Goal: Communication & Community: Answer question/provide support

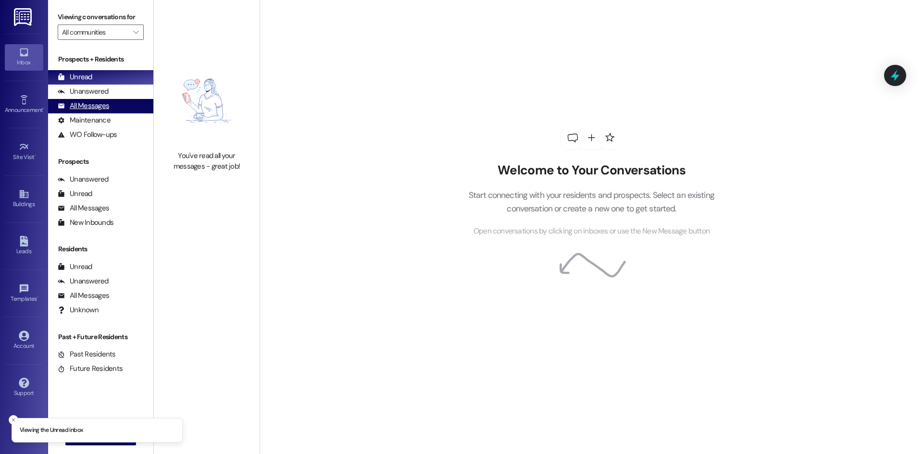
click at [88, 104] on div "All Messages" at bounding box center [83, 106] width 51 height 10
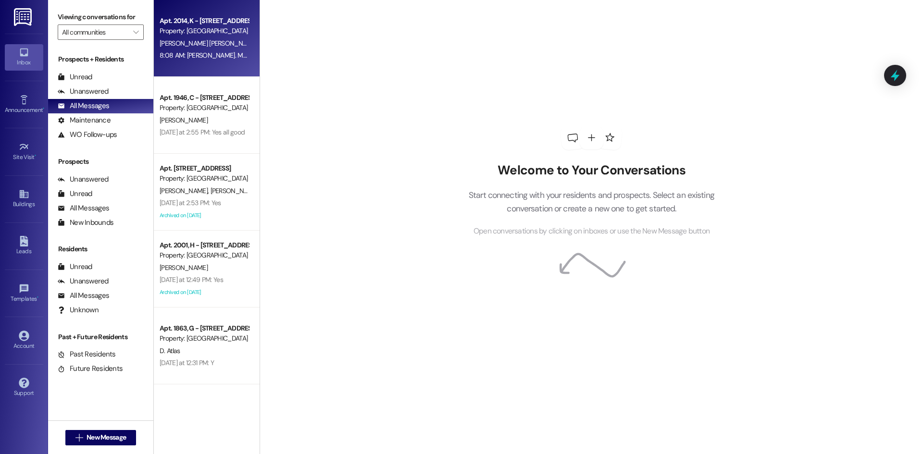
click at [197, 45] on div "[PERSON_NAME] [PERSON_NAME]" at bounding box center [204, 43] width 91 height 12
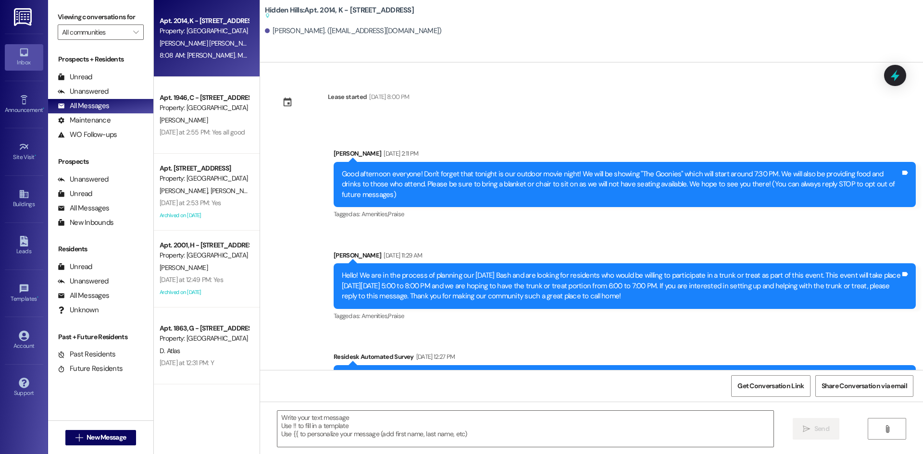
type textarea "Fetching suggested responses. Please feel free to read through the conversation…"
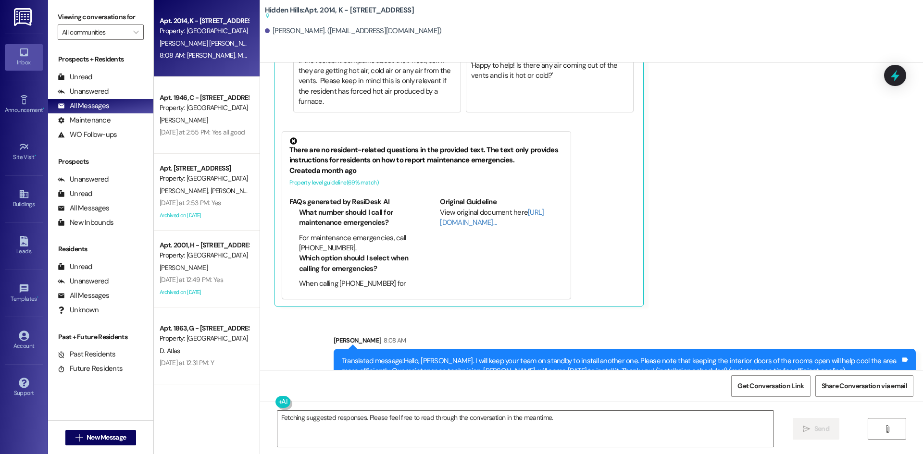
scroll to position [11832, 0]
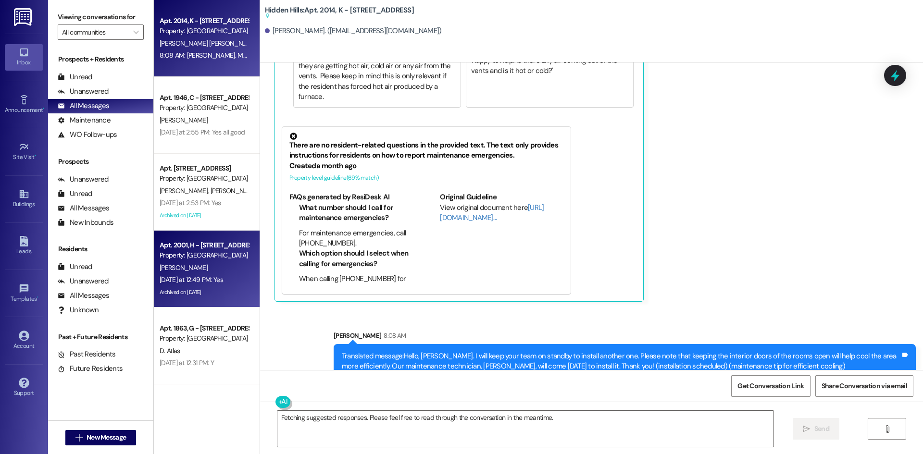
click at [218, 291] on div "Archived on [DATE]" at bounding box center [204, 292] width 91 height 12
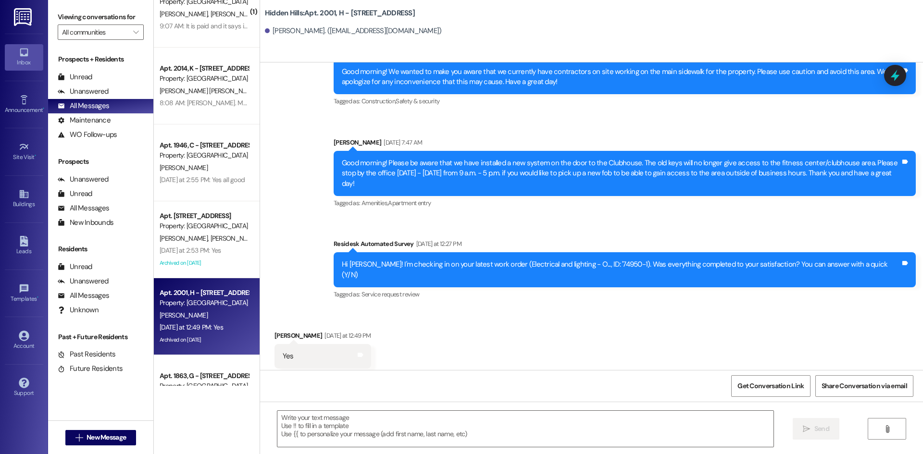
scroll to position [0, 0]
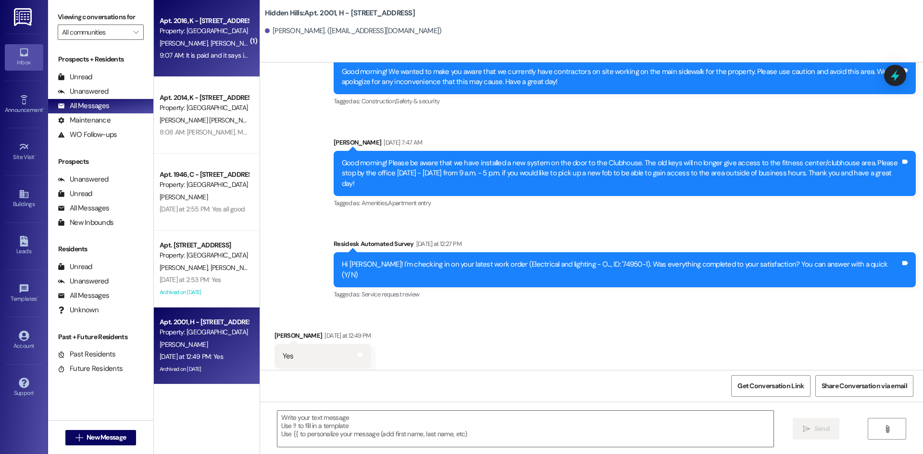
click at [197, 51] on div "9:07 AM: It is paid and it says it's going to come out [DATE] you said the 22nd…" at bounding box center [266, 55] width 213 height 9
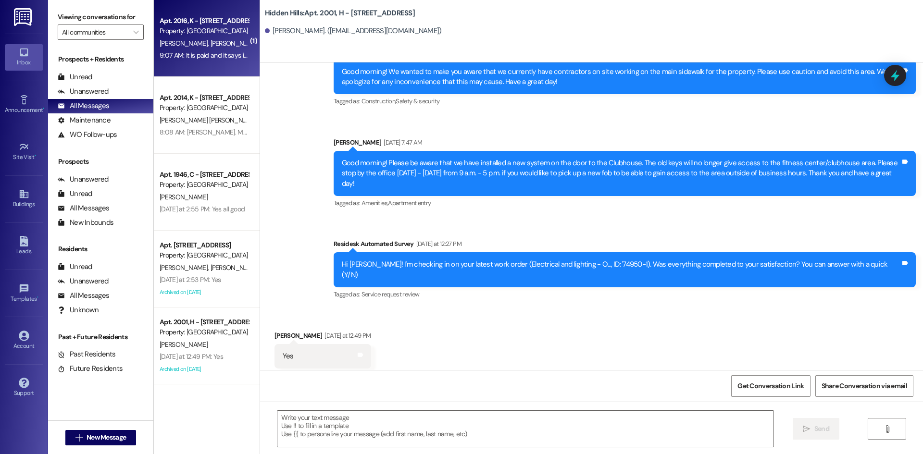
type textarea "Fetching suggested responses. Please feel free to read through the conversation…"
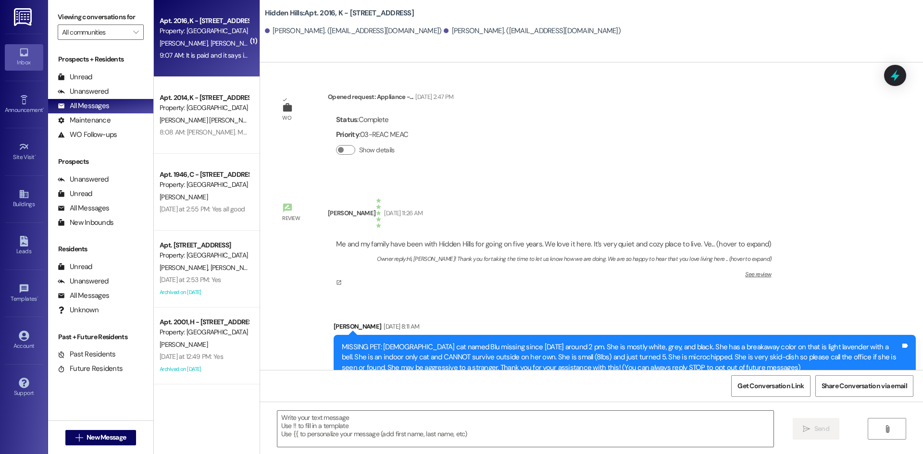
scroll to position [2873, 0]
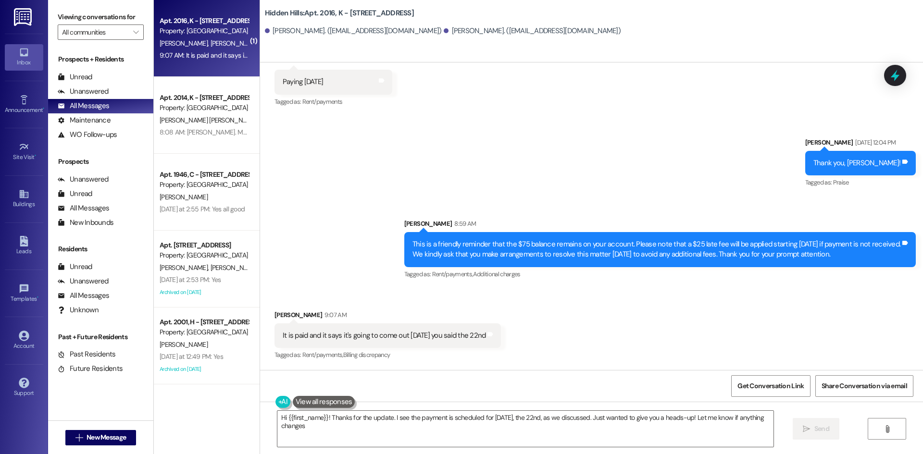
type textarea "Hi {{first_name}}! Thanks for the update. I see the payment is scheduled for [D…"
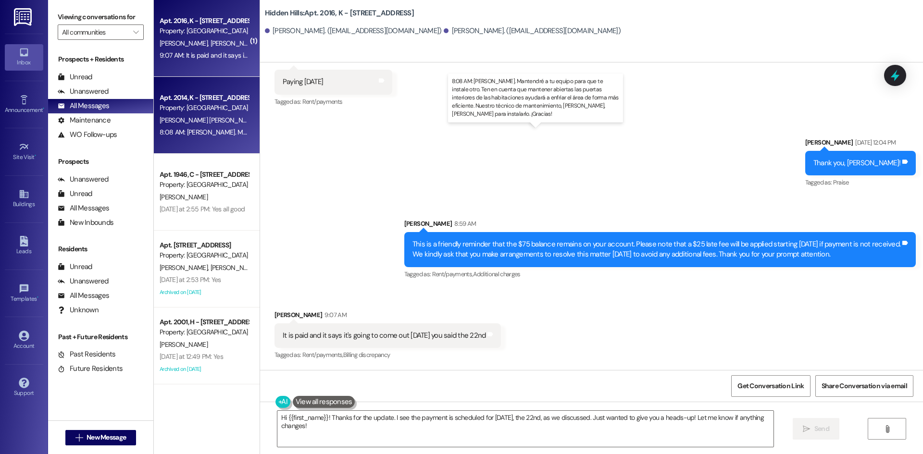
click at [219, 128] on div "8:08 AM: [PERSON_NAME]. Mantendré a tu equipo para que te instale otro. Ten en …" at bounding box center [579, 132] width 838 height 9
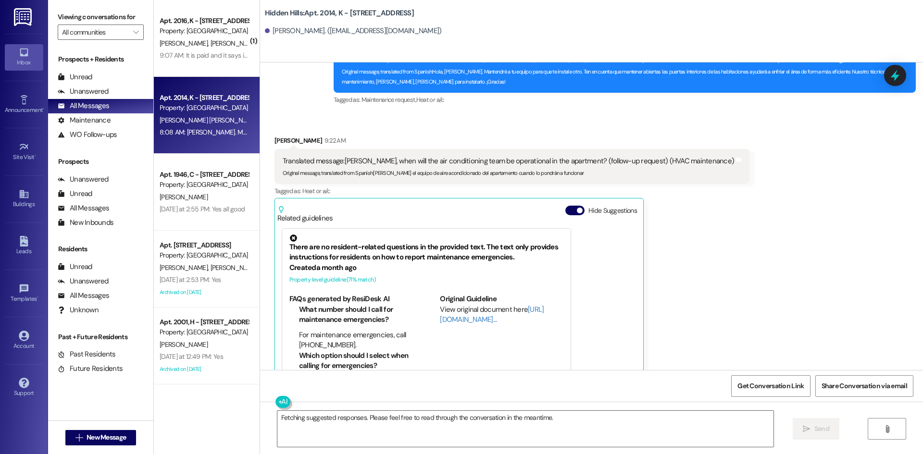
scroll to position [11695, 0]
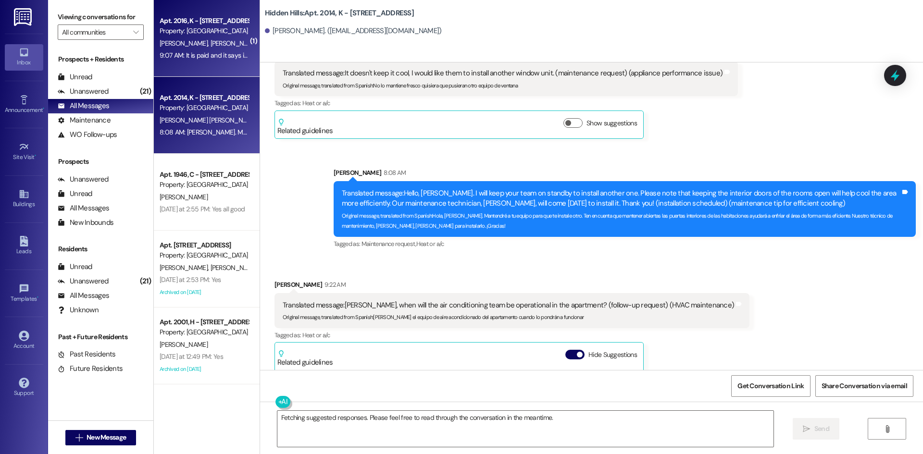
click at [219, 38] on div "[PERSON_NAME] [PERSON_NAME]" at bounding box center [204, 43] width 91 height 12
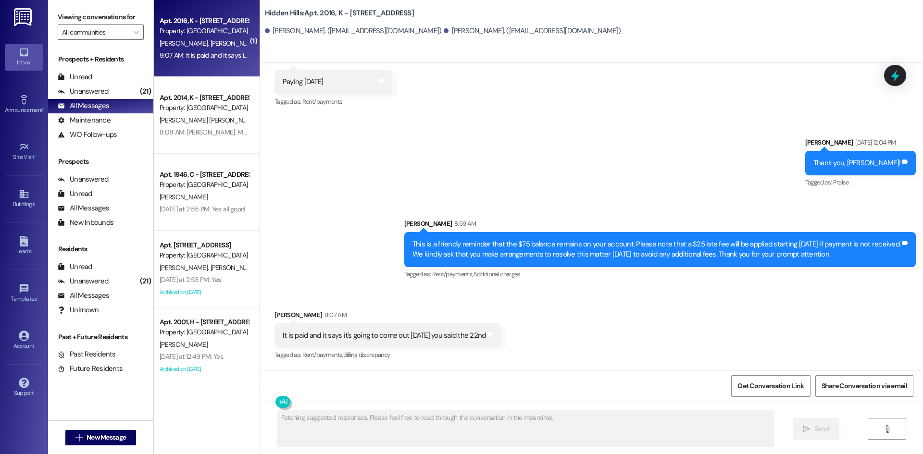
scroll to position [2873, 0]
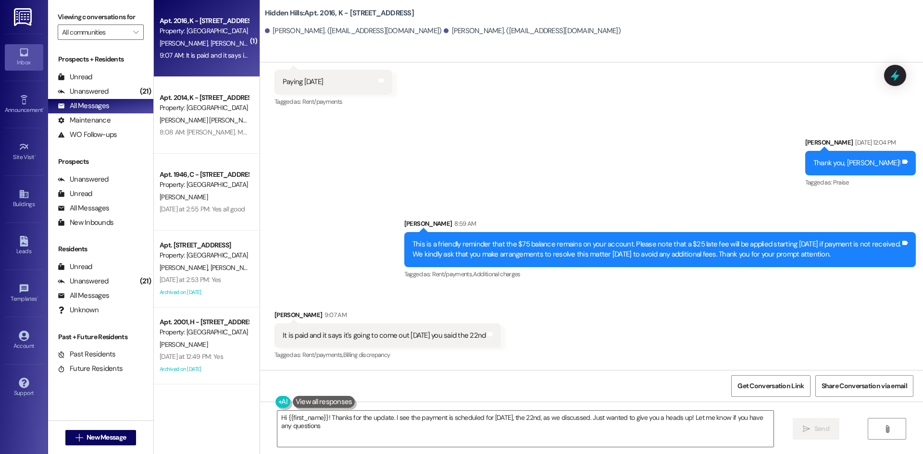
type textarea "Hi {{first_name}}! Thanks for the update. I see the payment is scheduled for [D…"
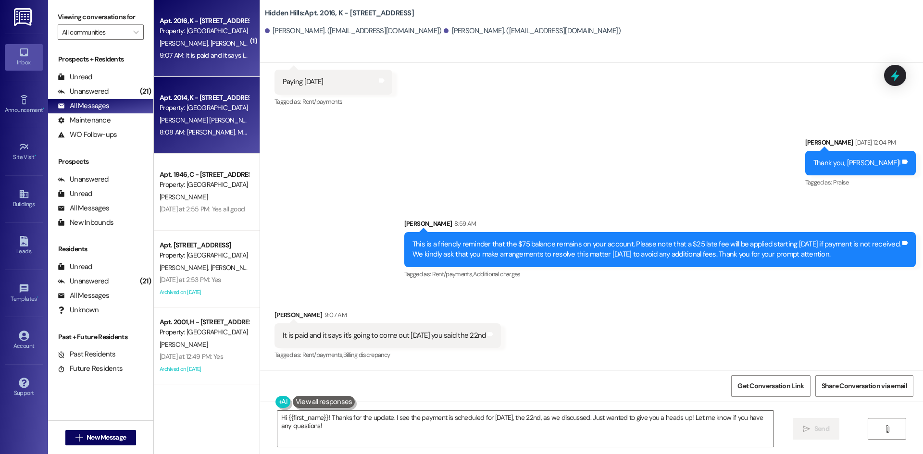
click at [218, 126] on div "8:08 AM: [PERSON_NAME]. Mantendré a tu equipo para que te instale otro. Ten en …" at bounding box center [204, 132] width 91 height 12
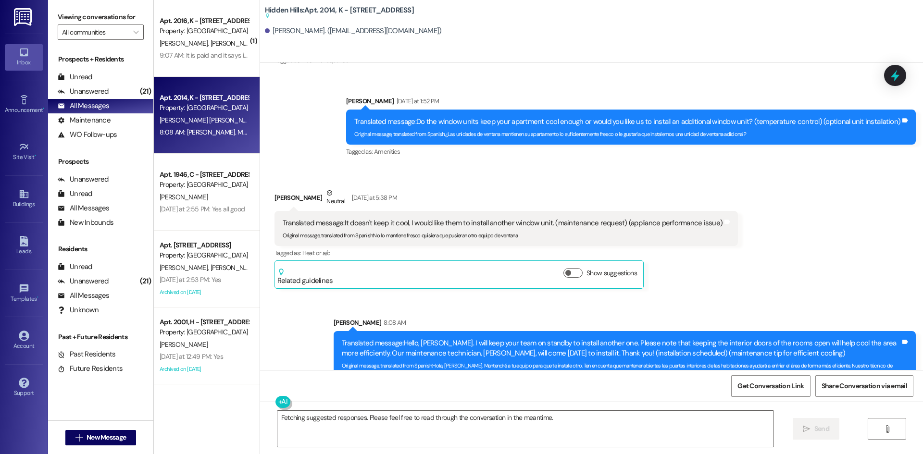
scroll to position [11568, 0]
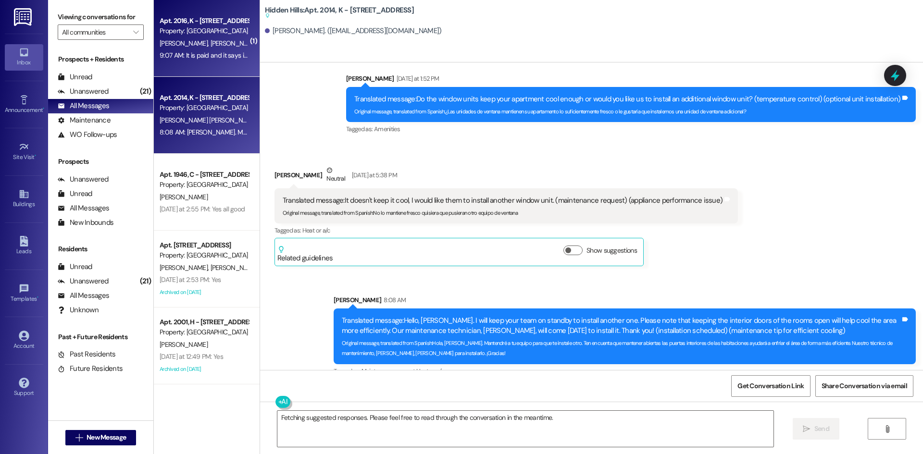
click at [201, 46] on div "[PERSON_NAME] [PERSON_NAME]" at bounding box center [204, 43] width 91 height 12
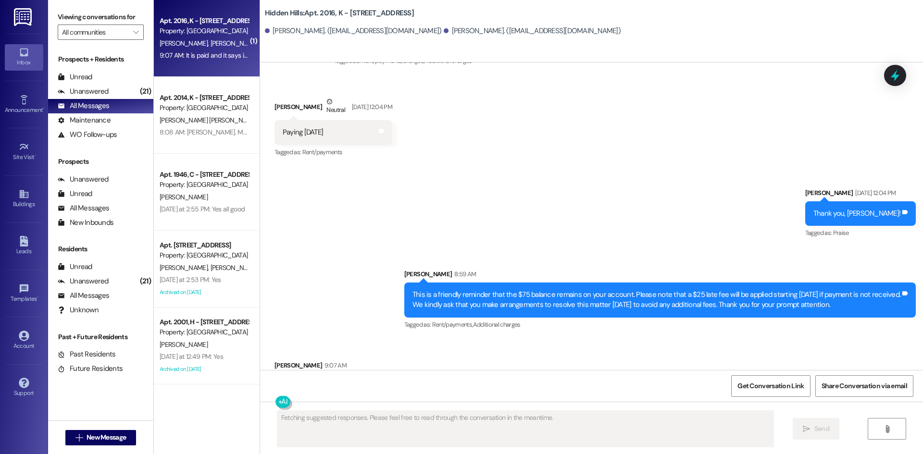
scroll to position [2873, 0]
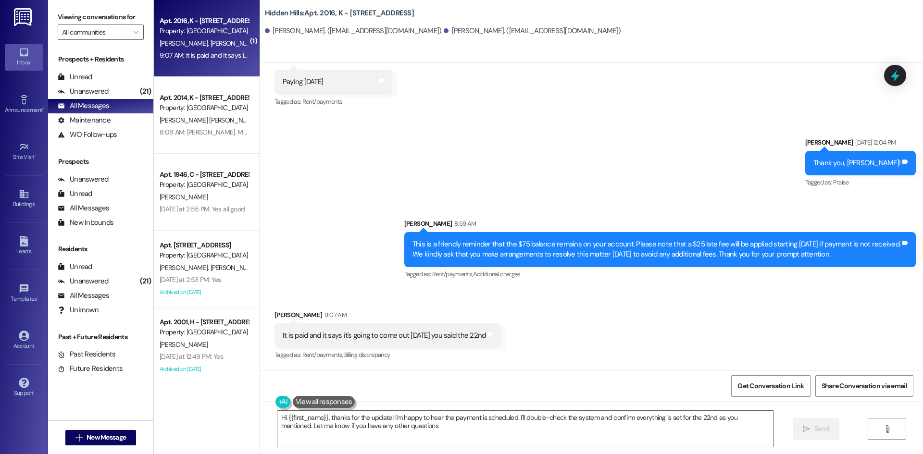
type textarea "Hi {{first_name}}, thanks for the update! I'm happy to hear the payment is sche…"
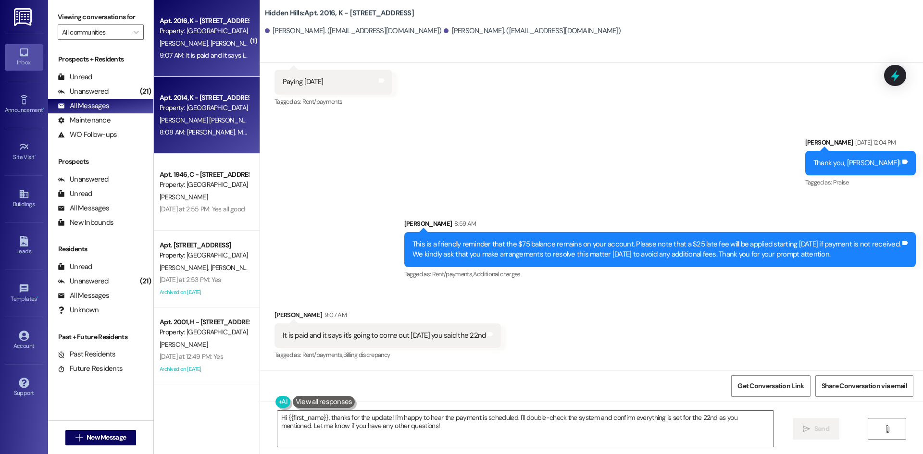
click at [209, 123] on div "[PERSON_NAME] [PERSON_NAME]" at bounding box center [204, 120] width 91 height 12
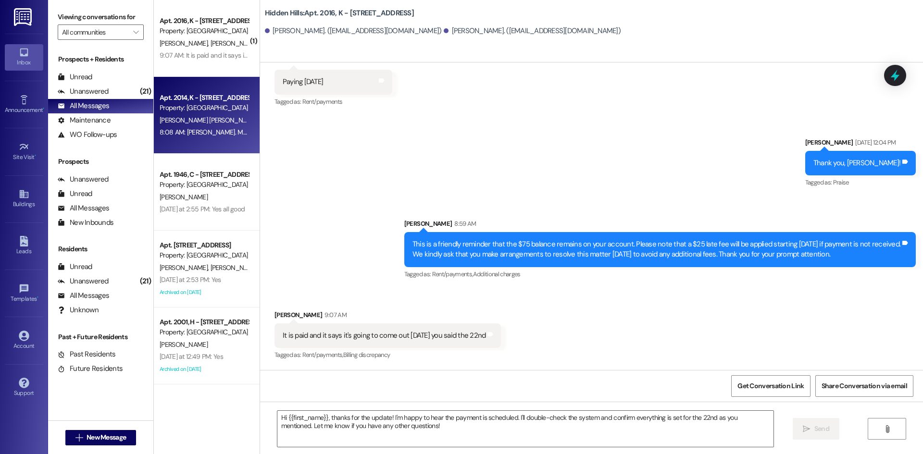
type textarea "Fetching suggested responses. Please feel free to read through the conversation…"
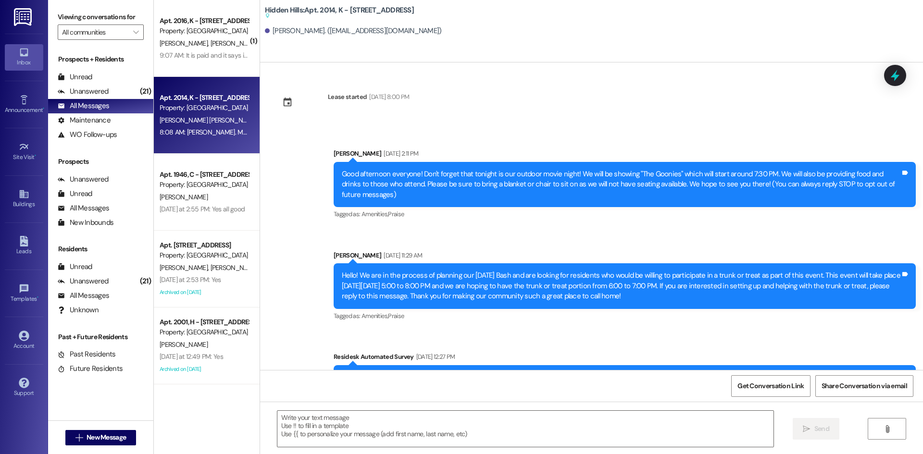
type textarea "Fetching suggested responses. Please feel free to read through the conversation…"
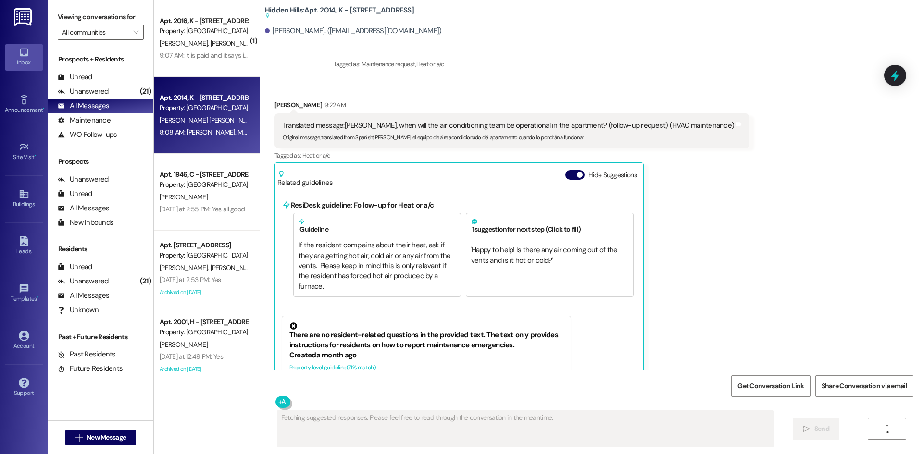
scroll to position [11856, 0]
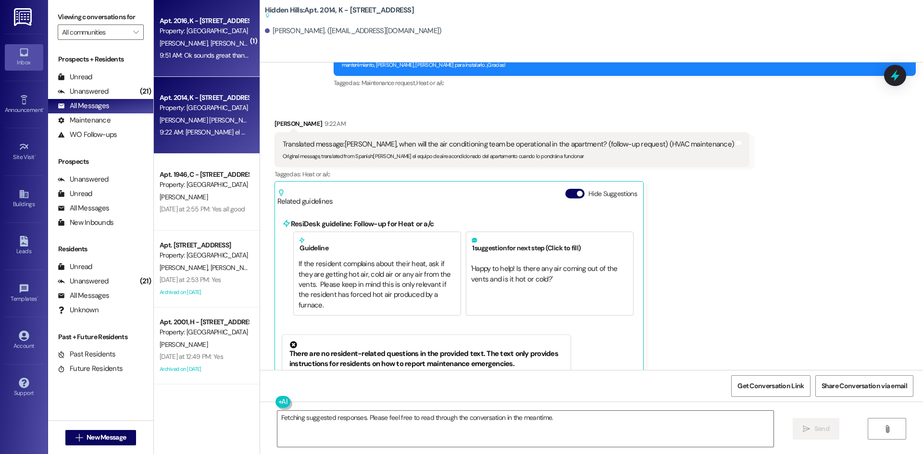
click at [203, 44] on div "[PERSON_NAME] [PERSON_NAME]" at bounding box center [204, 43] width 91 height 12
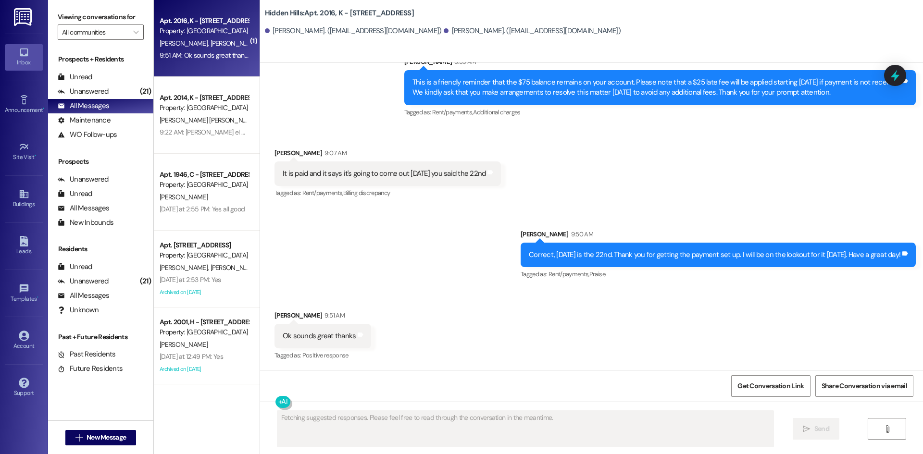
scroll to position [3035, 0]
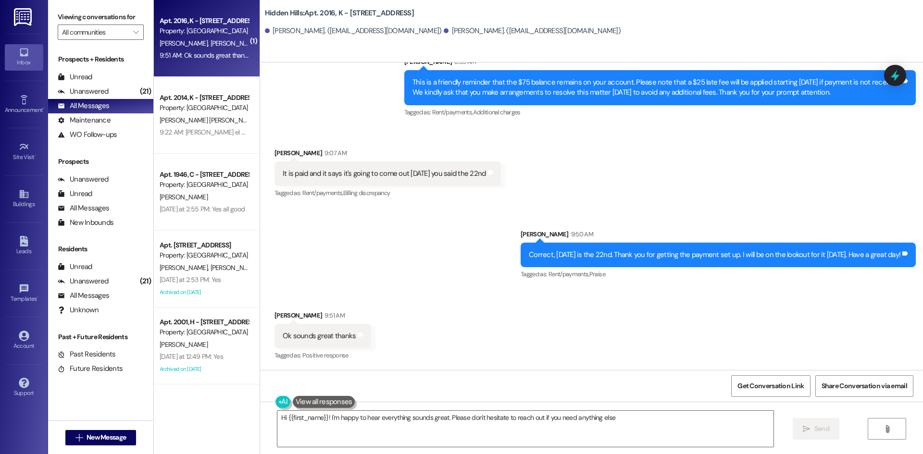
type textarea "Hi {{first_name}}! I'm happy to hear everything sounds great. Please don't hesi…"
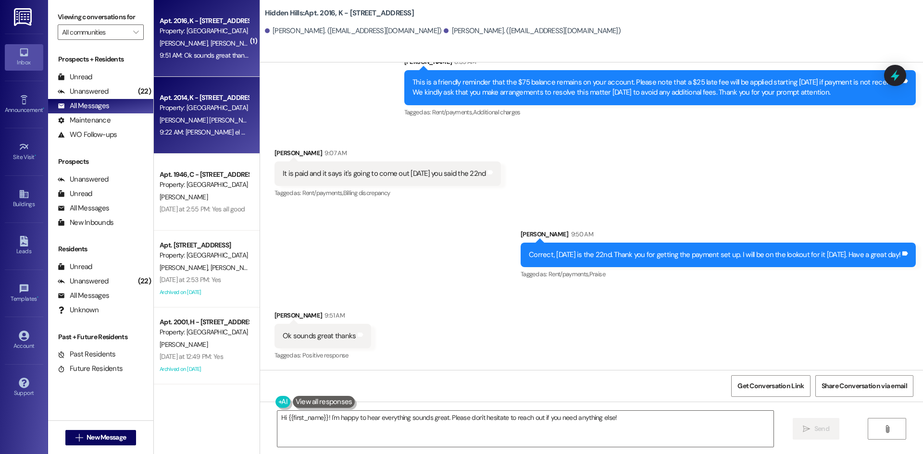
click at [207, 126] on div "9:22 AM: [PERSON_NAME] el equipo de aire acondicionado del apartamento cuando l…" at bounding box center [204, 132] width 91 height 12
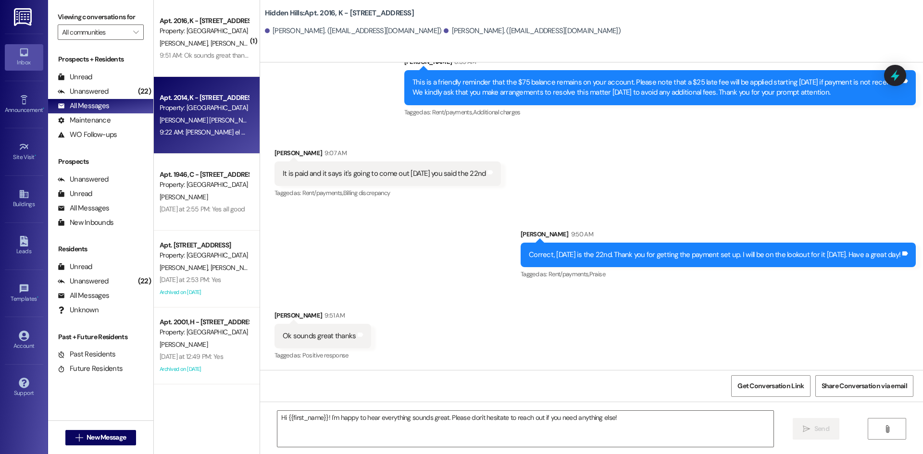
type textarea "Fetching suggested responses. Please feel free to read through the conversation…"
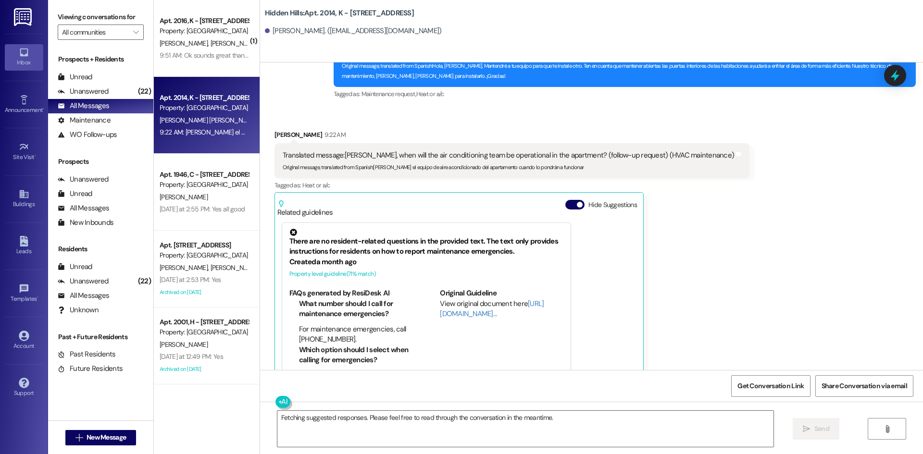
scroll to position [11962, 0]
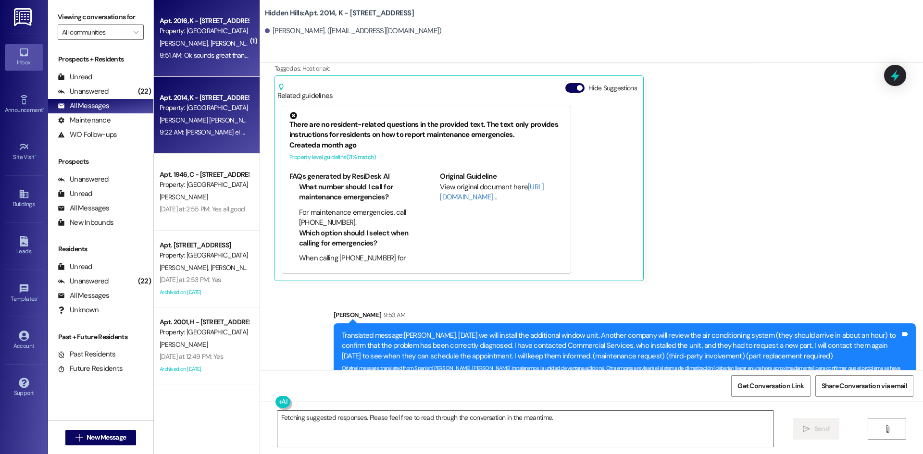
click at [233, 51] on div "9:51 AM: Ok sounds great thanks 9:51 AM: Ok sounds great thanks" at bounding box center [205, 55] width 91 height 9
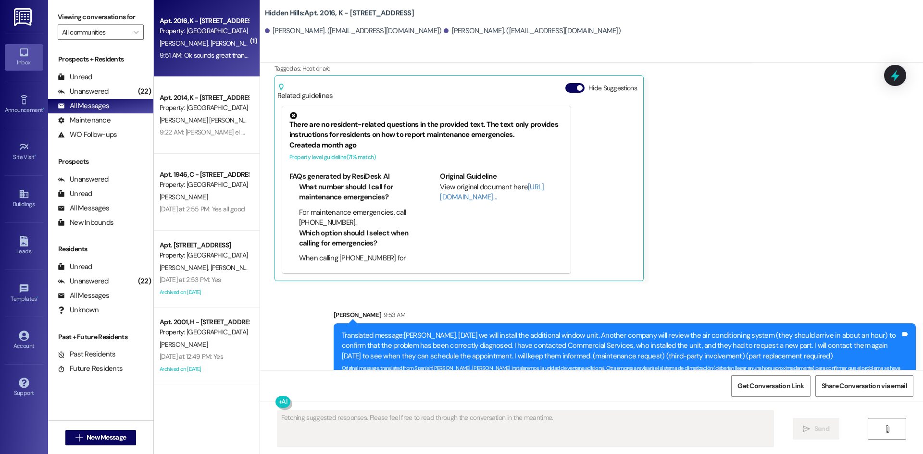
scroll to position [3035, 0]
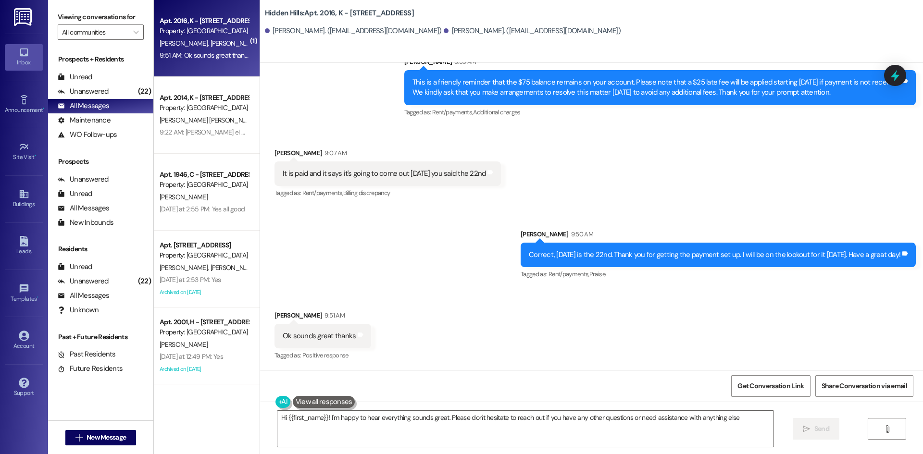
type textarea "Hi {{first_name}}! I'm happy to hear everything sounds great. Please don't hesi…"
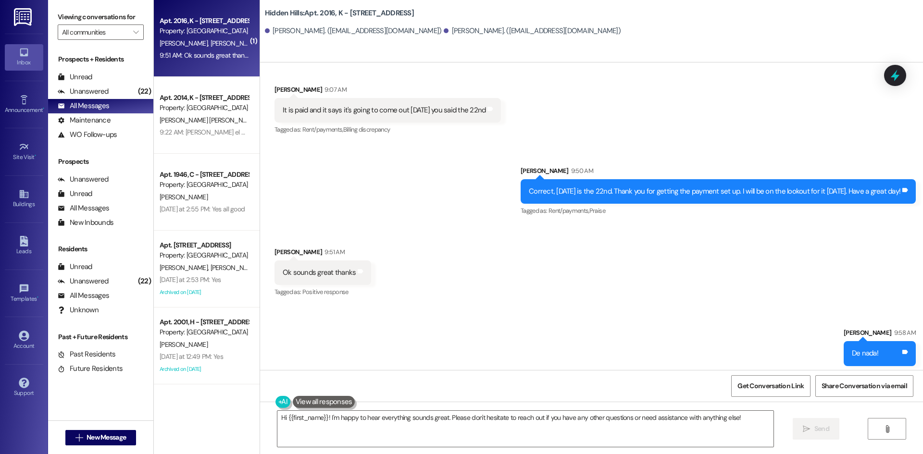
scroll to position [3102, 0]
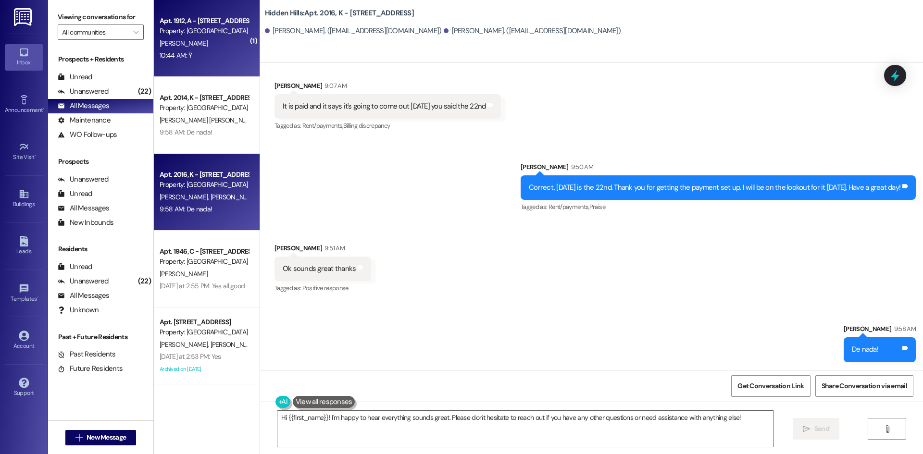
click at [208, 53] on div "10:44 AM: Ÿ 10:44 AM: Ÿ" at bounding box center [204, 55] width 91 height 12
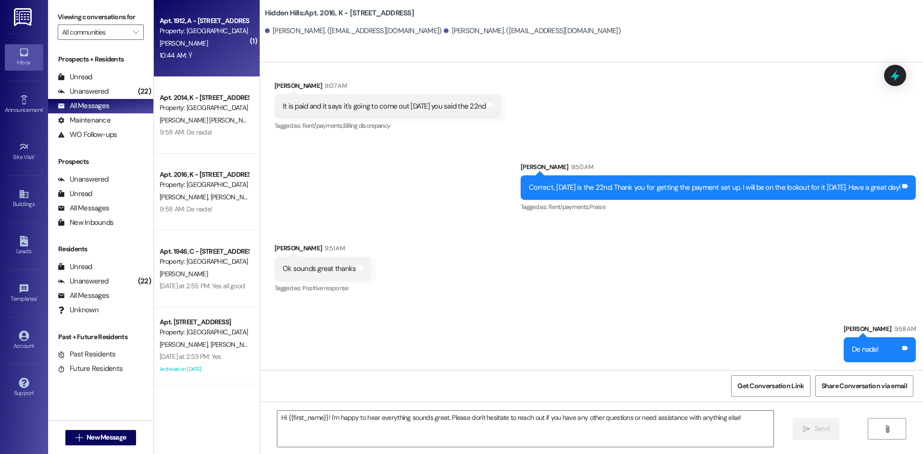
type textarea "Fetching suggested responses. Please feel free to read through the conversation…"
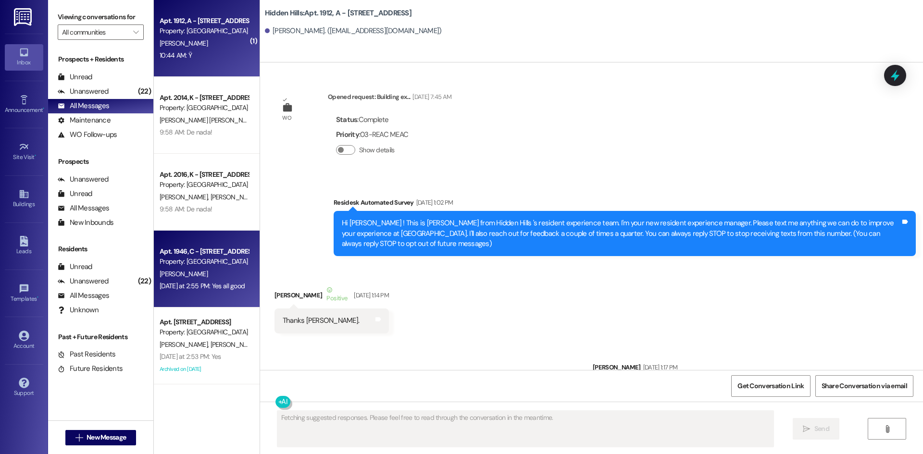
type textarea "Fetching suggested responses. Please feel free to read through the conversation…"
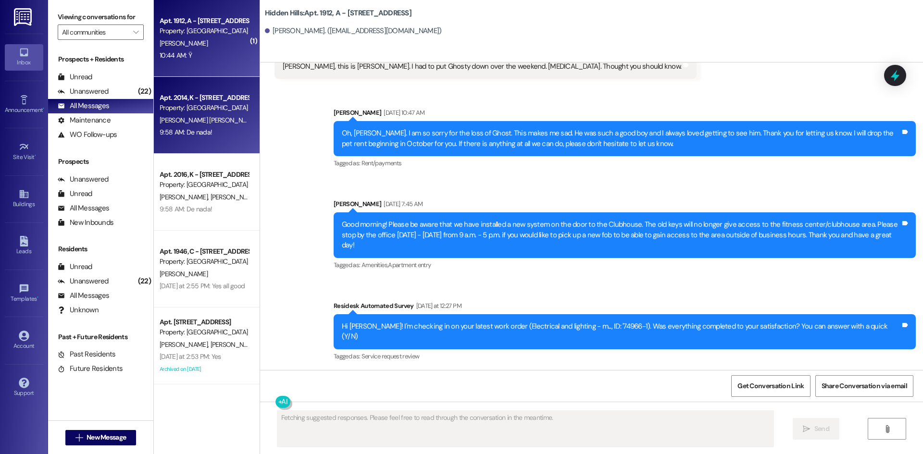
click at [204, 128] on div "9:58 AM: De nada! 9:58 AM: De nada!" at bounding box center [204, 132] width 91 height 12
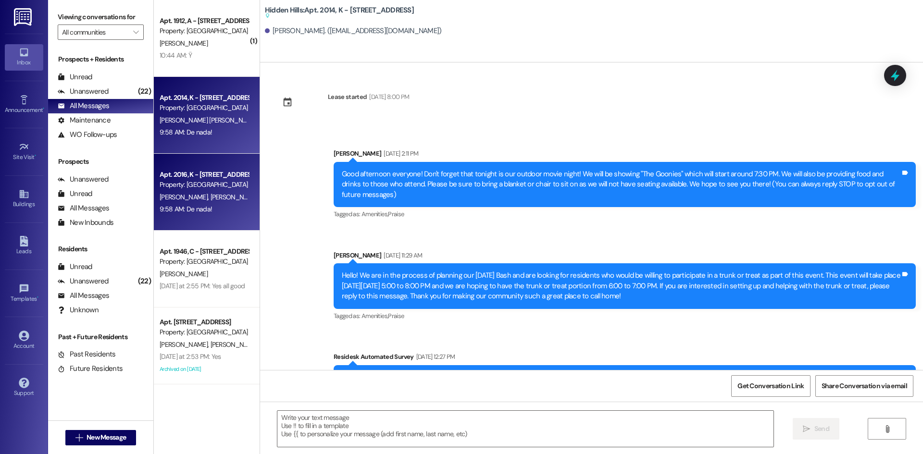
type textarea "Fetching suggested responses. Please feel free to read through the conversation…"
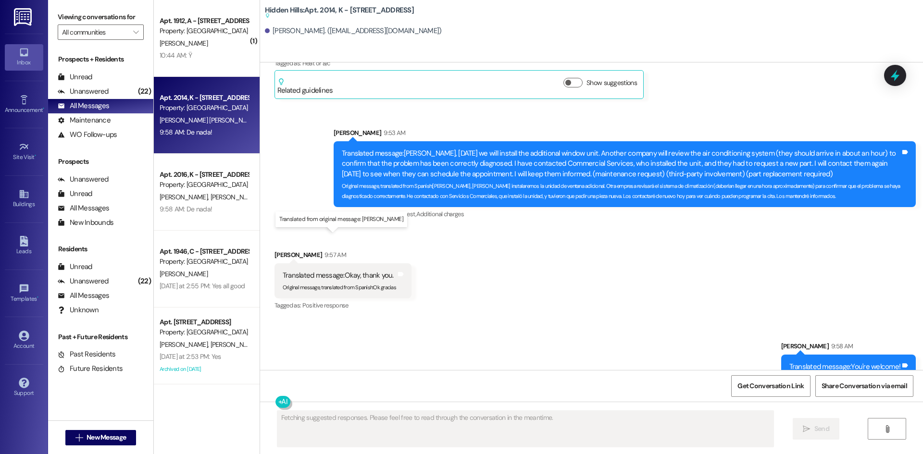
scroll to position [11967, 0]
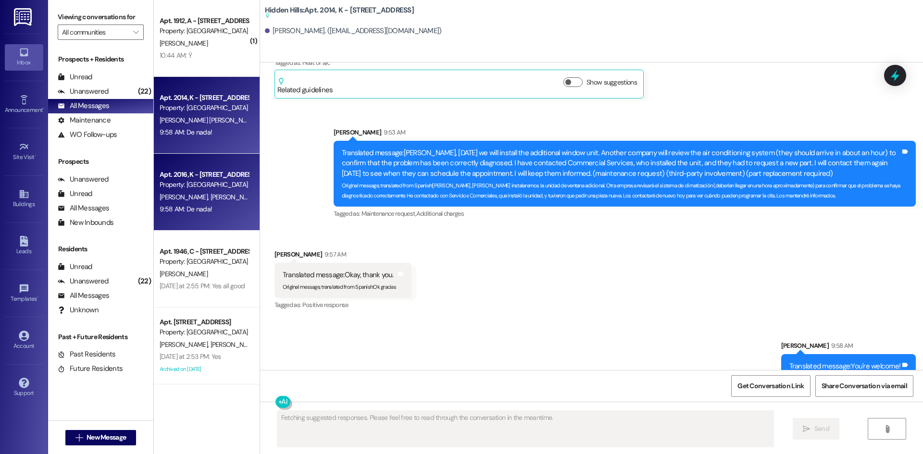
click at [204, 202] on div "[PERSON_NAME] [PERSON_NAME]" at bounding box center [204, 197] width 91 height 12
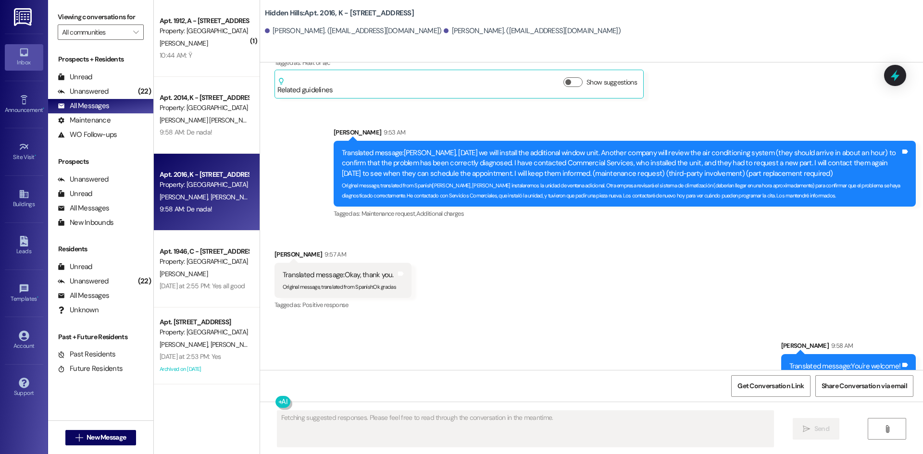
scroll to position [3127, 0]
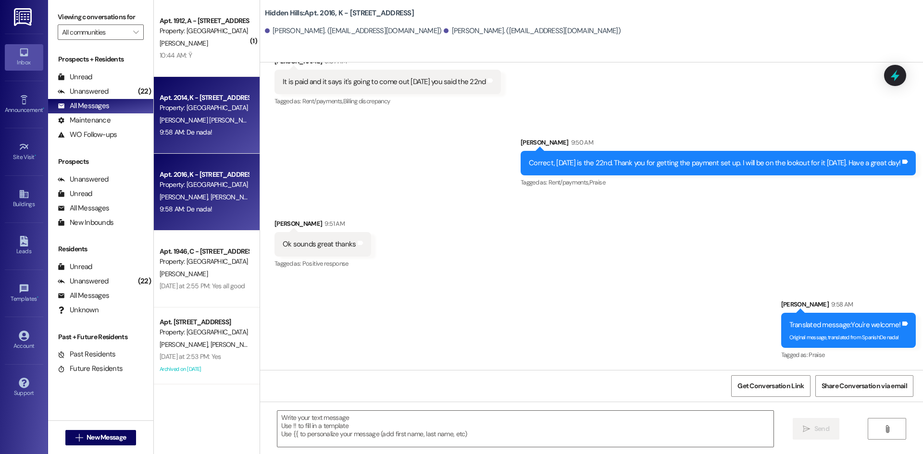
click at [211, 142] on div "Apt. 2014, K - [STREET_ADDRESS] Property: [GEOGRAPHIC_DATA] [PERSON_NAME][GEOGR…" at bounding box center [207, 115] width 106 height 77
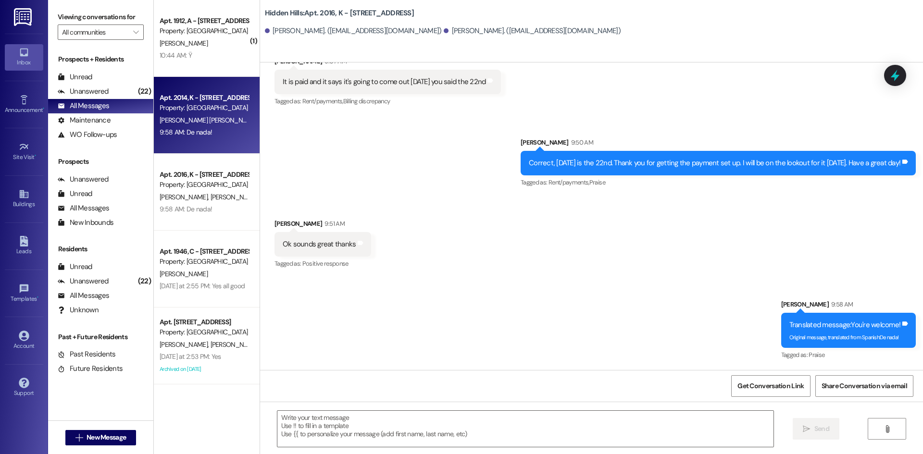
type textarea "Fetching suggested responses. Please feel free to read through the conversation…"
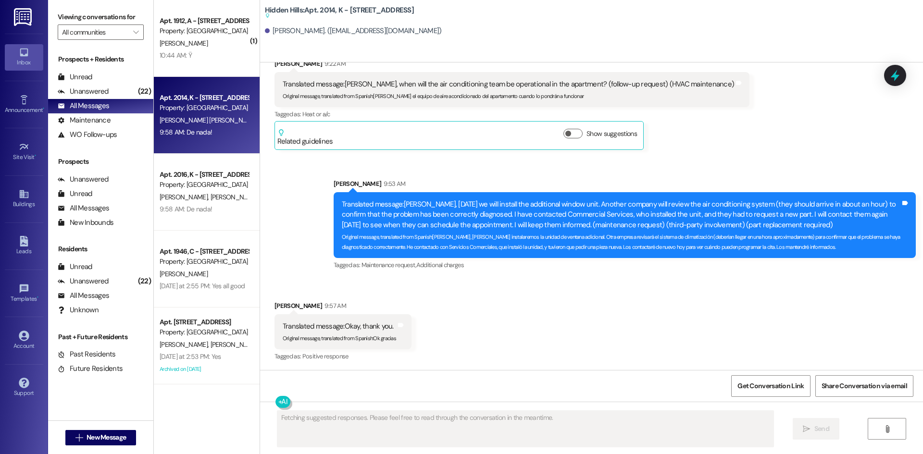
scroll to position [11967, 0]
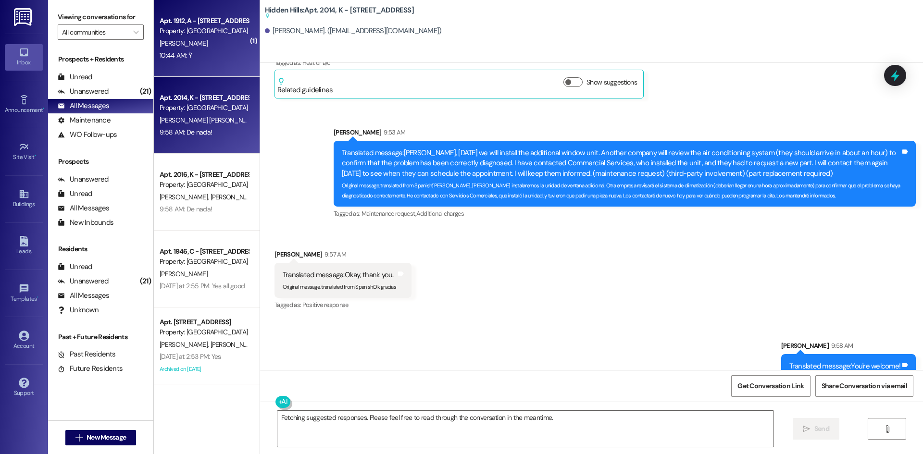
click at [220, 45] on div "[PERSON_NAME]" at bounding box center [204, 43] width 91 height 12
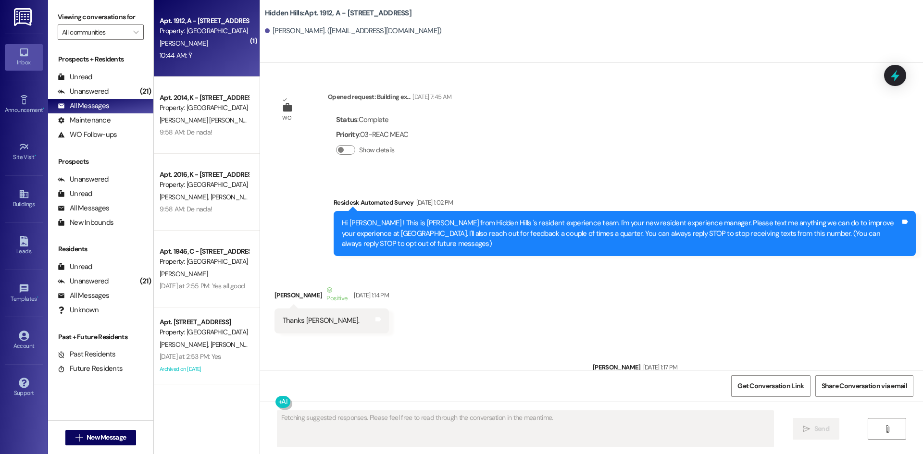
scroll to position [16814, 0]
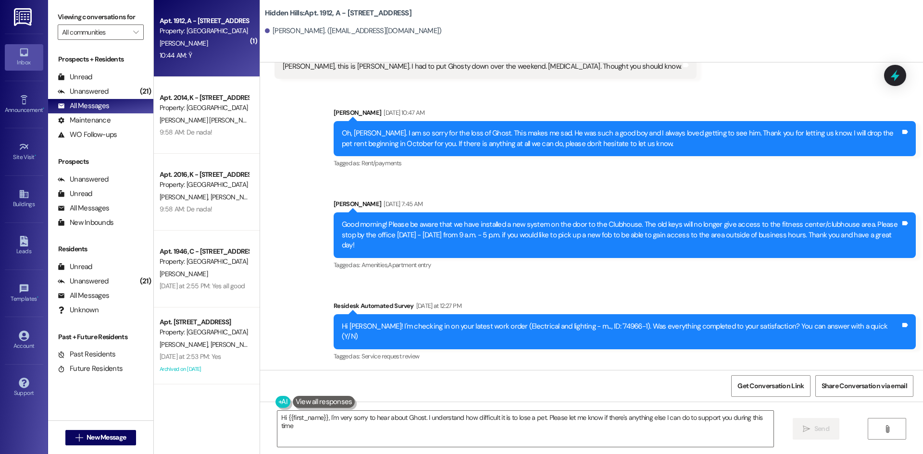
type textarea "Hi {{first_name}}, I'm very sorry to hear about Ghost. I understand how difficu…"
